Goal: Transaction & Acquisition: Purchase product/service

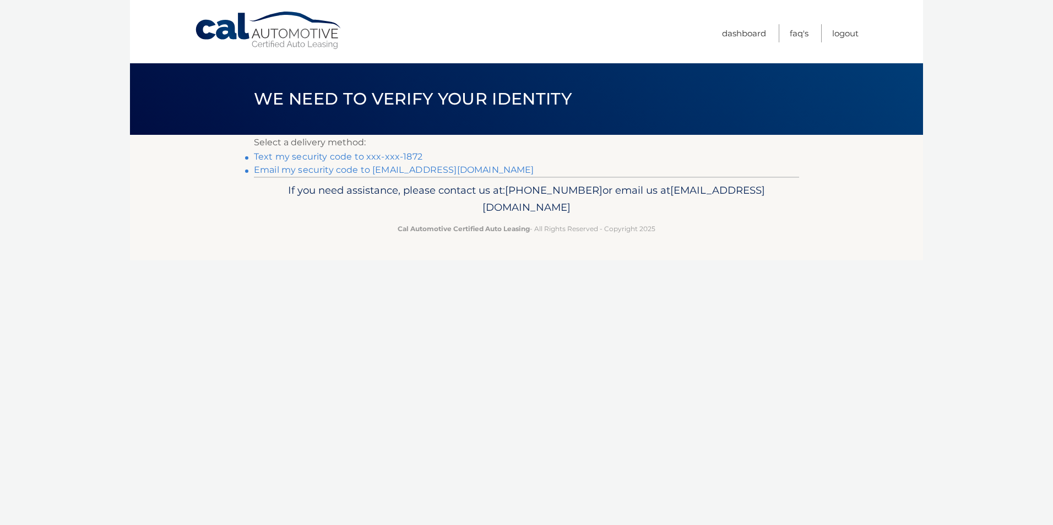
click at [356, 157] on link "Text my security code to xxx-xxx-1872" at bounding box center [338, 156] width 168 height 10
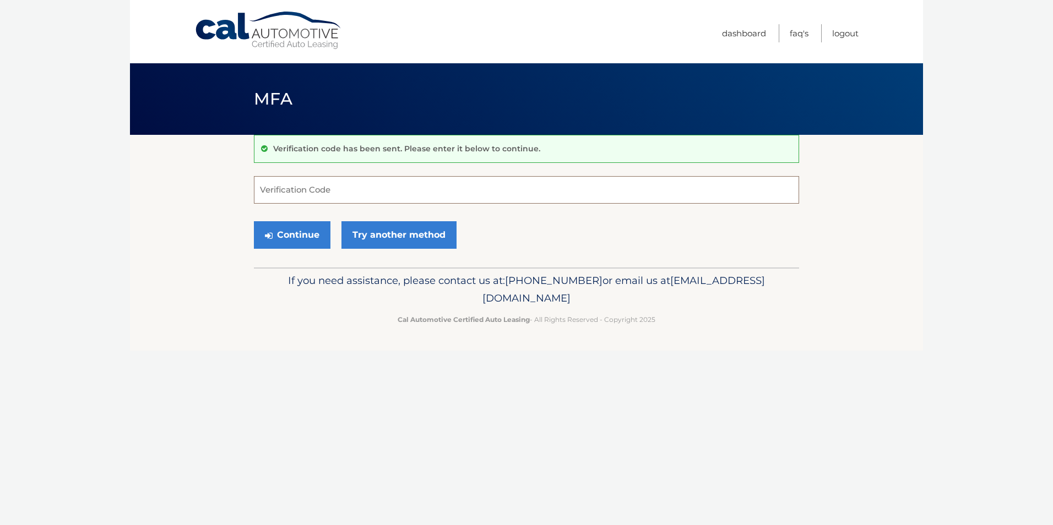
click at [344, 188] on input "Verification Code" at bounding box center [526, 190] width 545 height 28
type input "361568"
click at [304, 238] on button "Continue" at bounding box center [292, 235] width 77 height 28
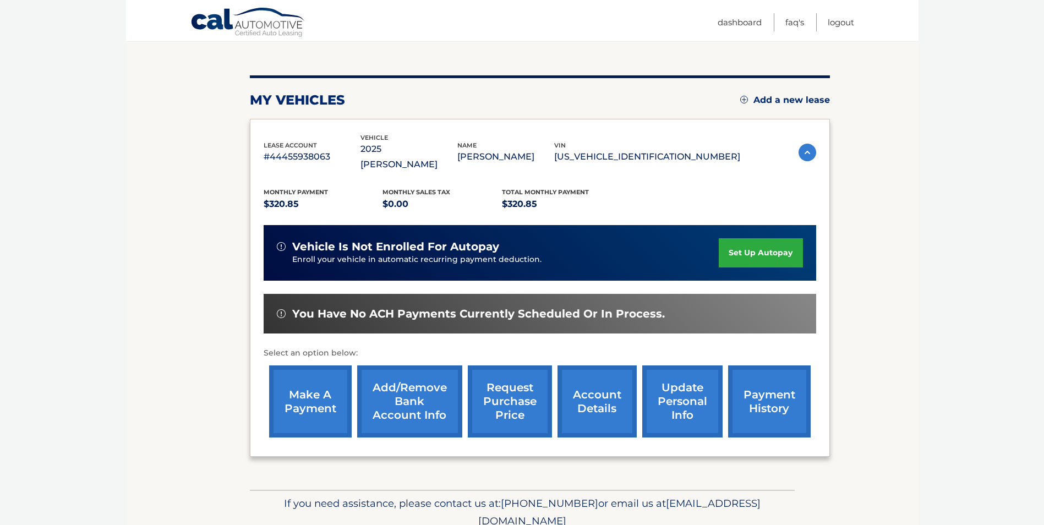
scroll to position [110, 0]
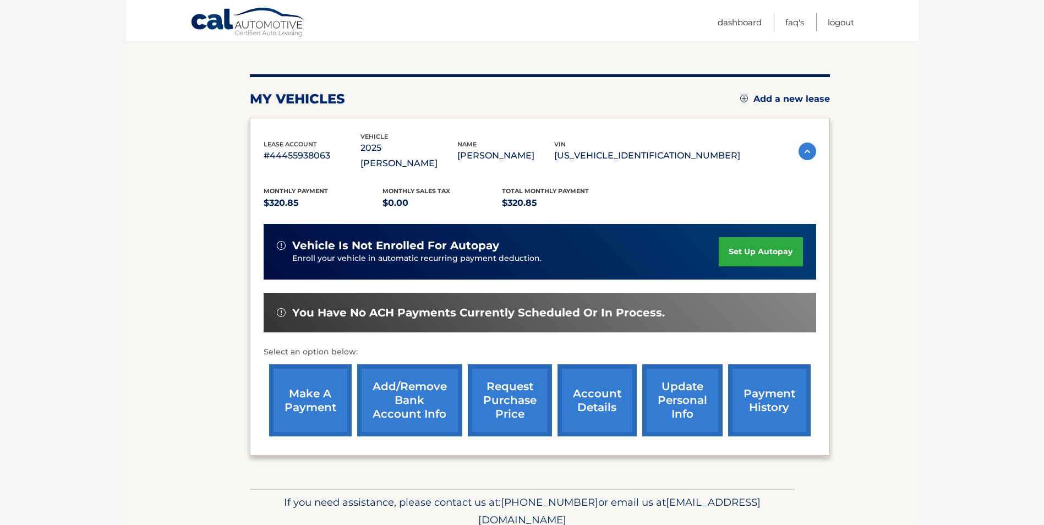
click at [293, 382] on link "make a payment" at bounding box center [310, 400] width 83 height 72
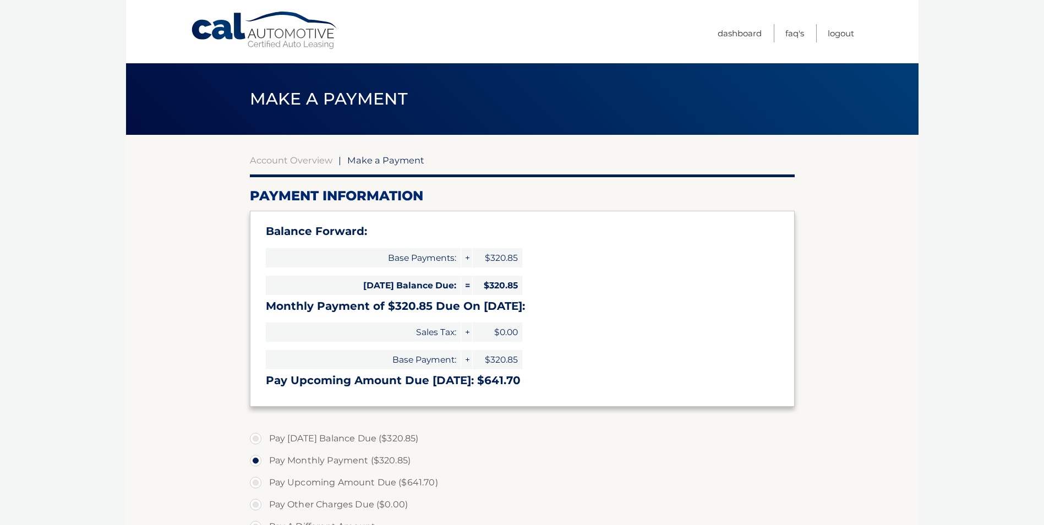
select select "OWI1MmIwOTAtNjBkYy00NDJkLWI2MTItOTgwZTE4MGNkM2Vm"
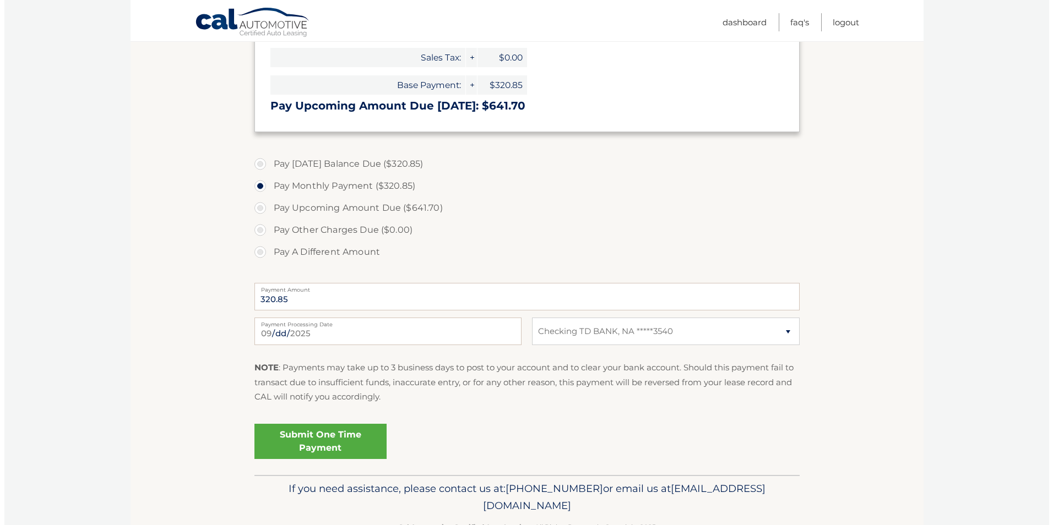
scroll to position [275, 0]
click at [342, 442] on link "Submit One Time Payment" at bounding box center [316, 440] width 132 height 35
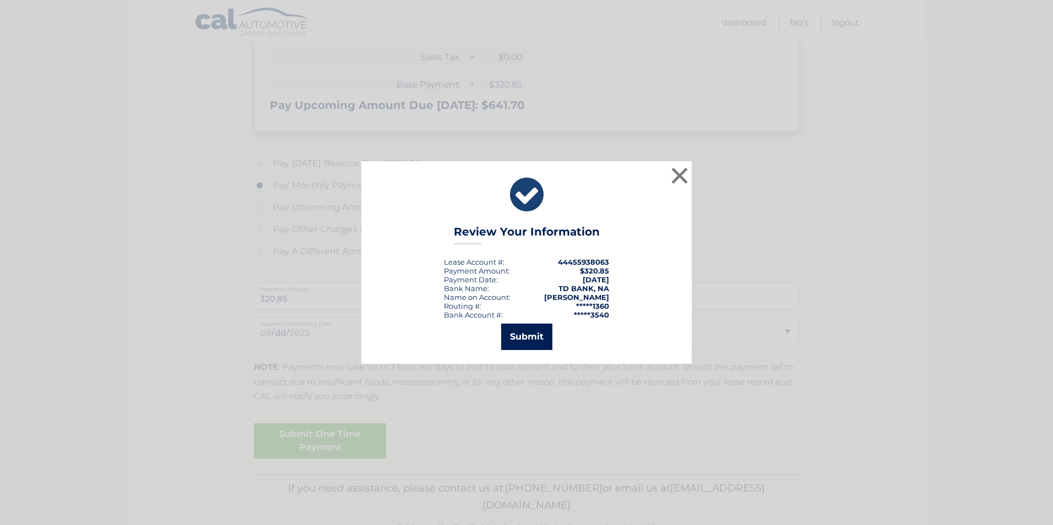
click at [526, 347] on button "Submit" at bounding box center [526, 337] width 51 height 26
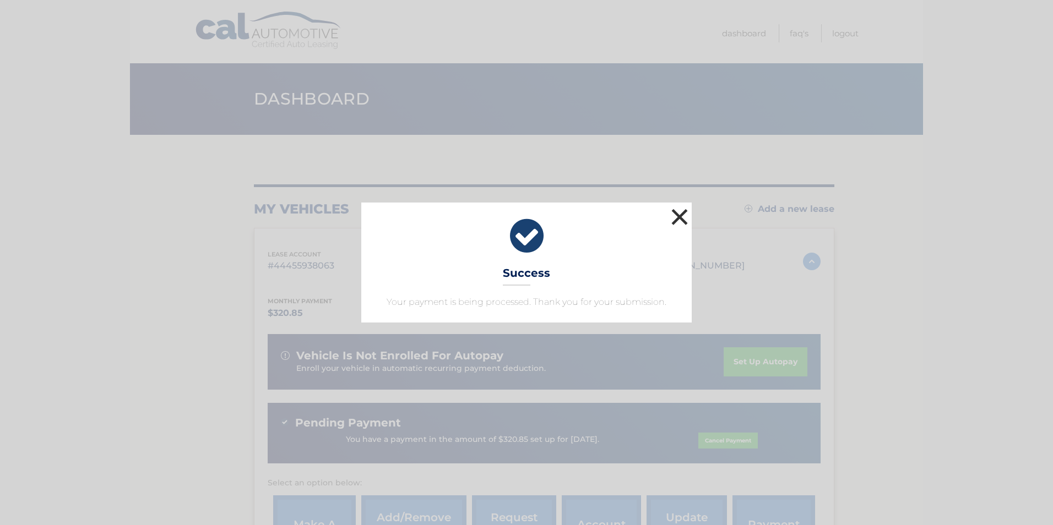
click at [683, 216] on button "×" at bounding box center [679, 217] width 22 height 22
